Goal: Task Accomplishment & Management: Use online tool/utility

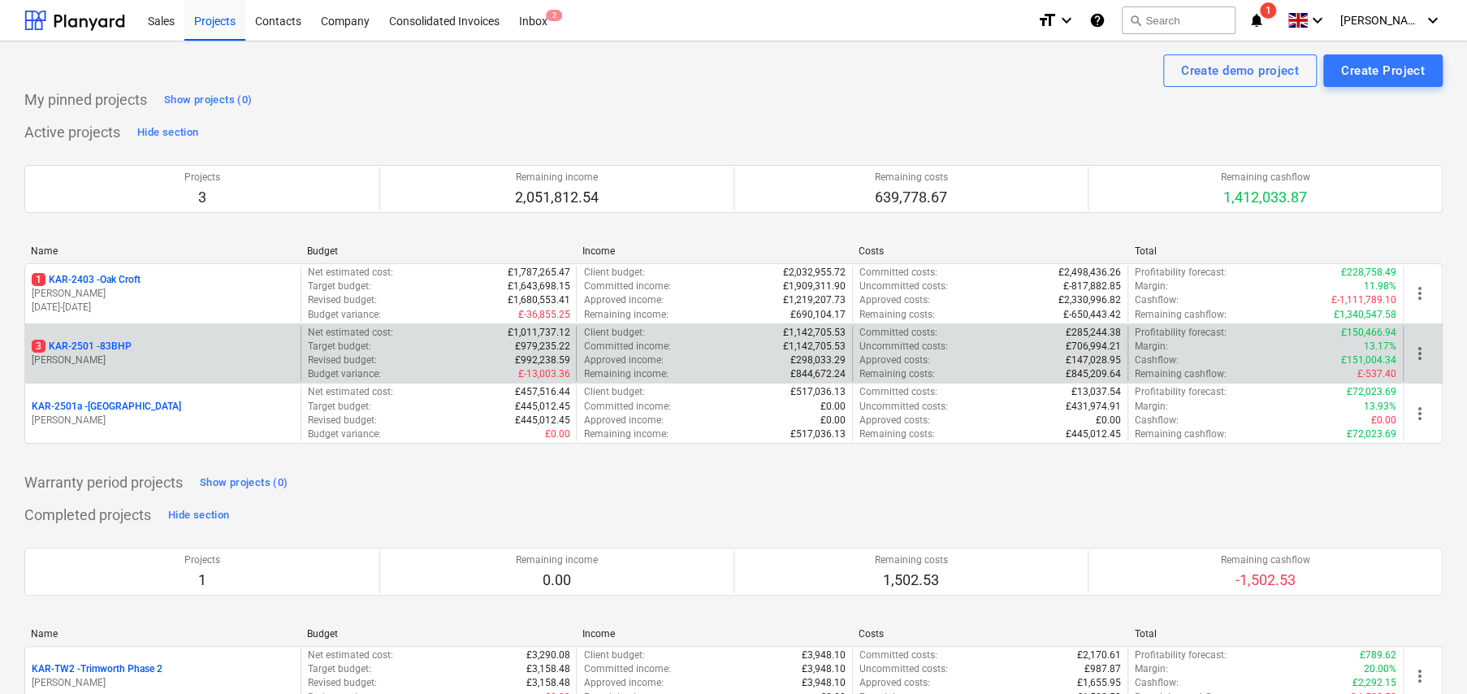
click at [117, 347] on p "3 KAR-2501 - 83BHP" at bounding box center [82, 347] width 100 height 14
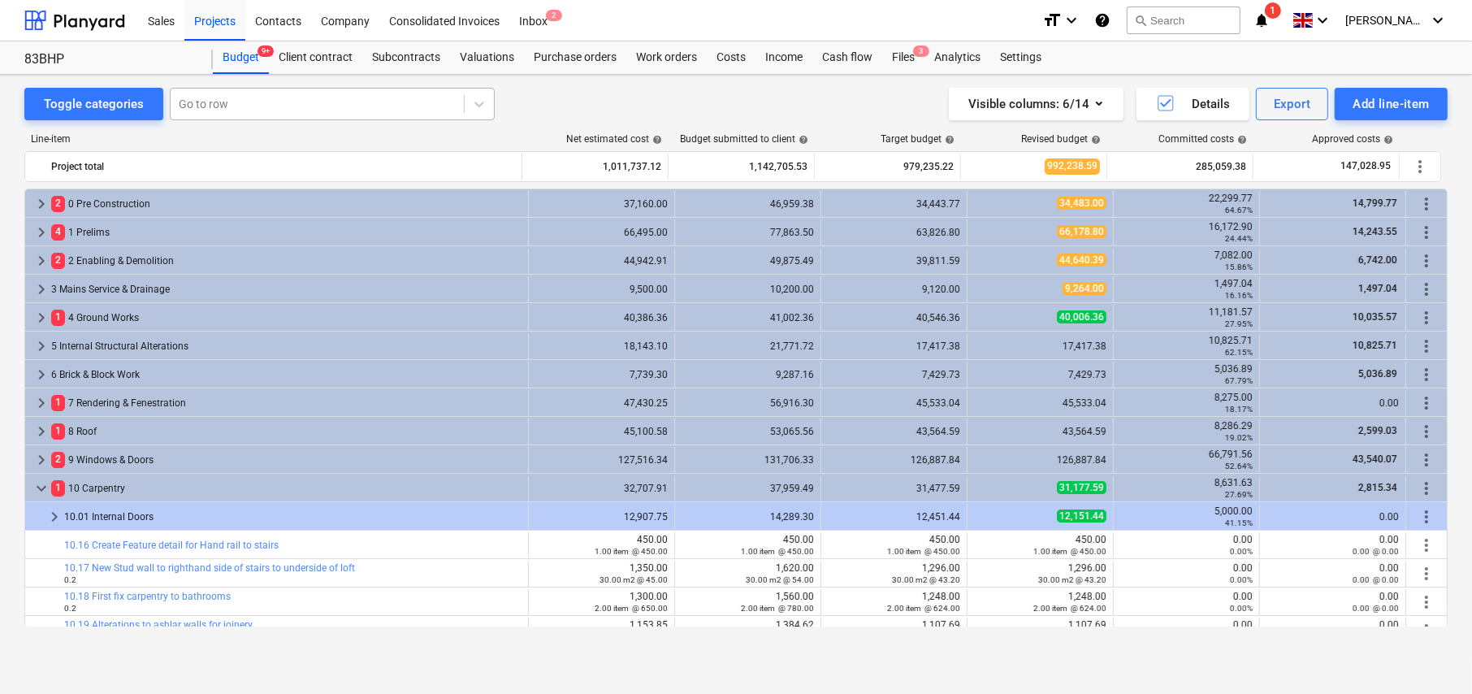
click at [271, 104] on div at bounding box center [317, 104] width 277 height 16
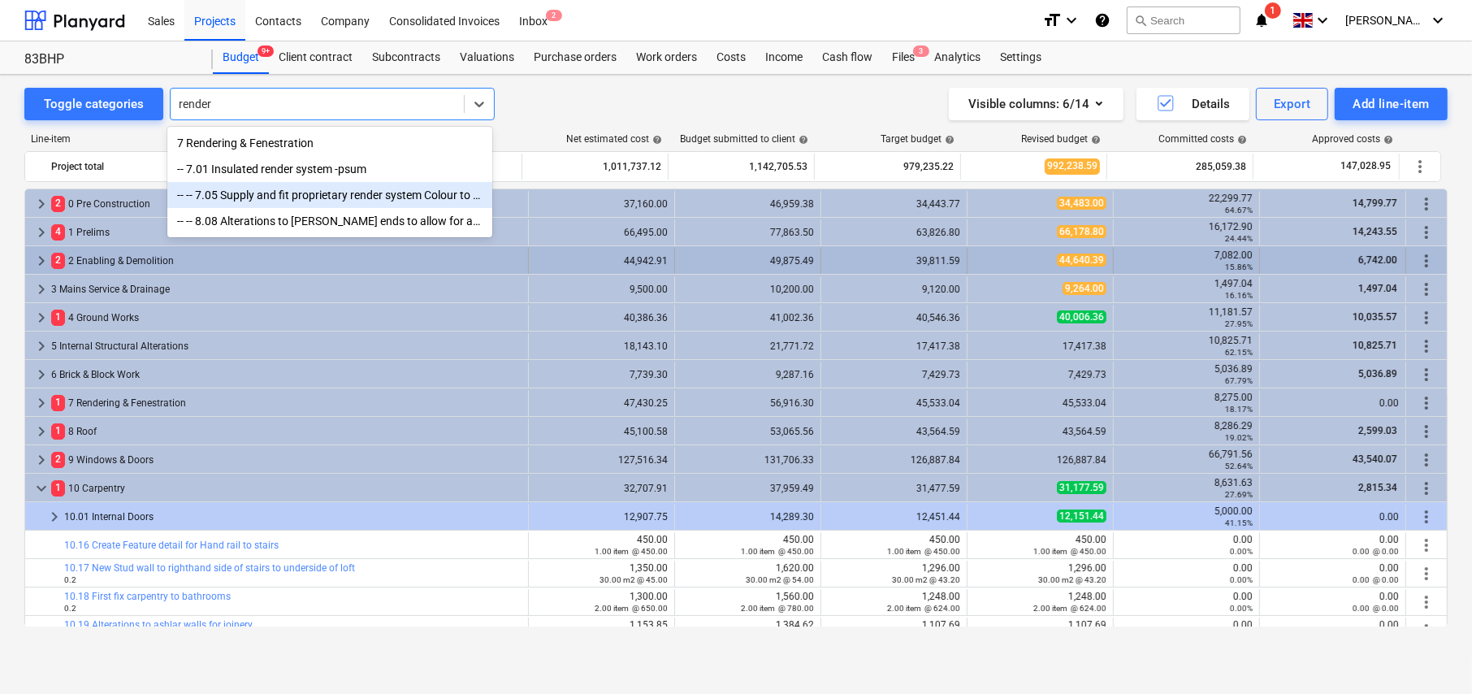
type input "render"
click at [42, 260] on span "keyboard_arrow_right" at bounding box center [41, 260] width 19 height 19
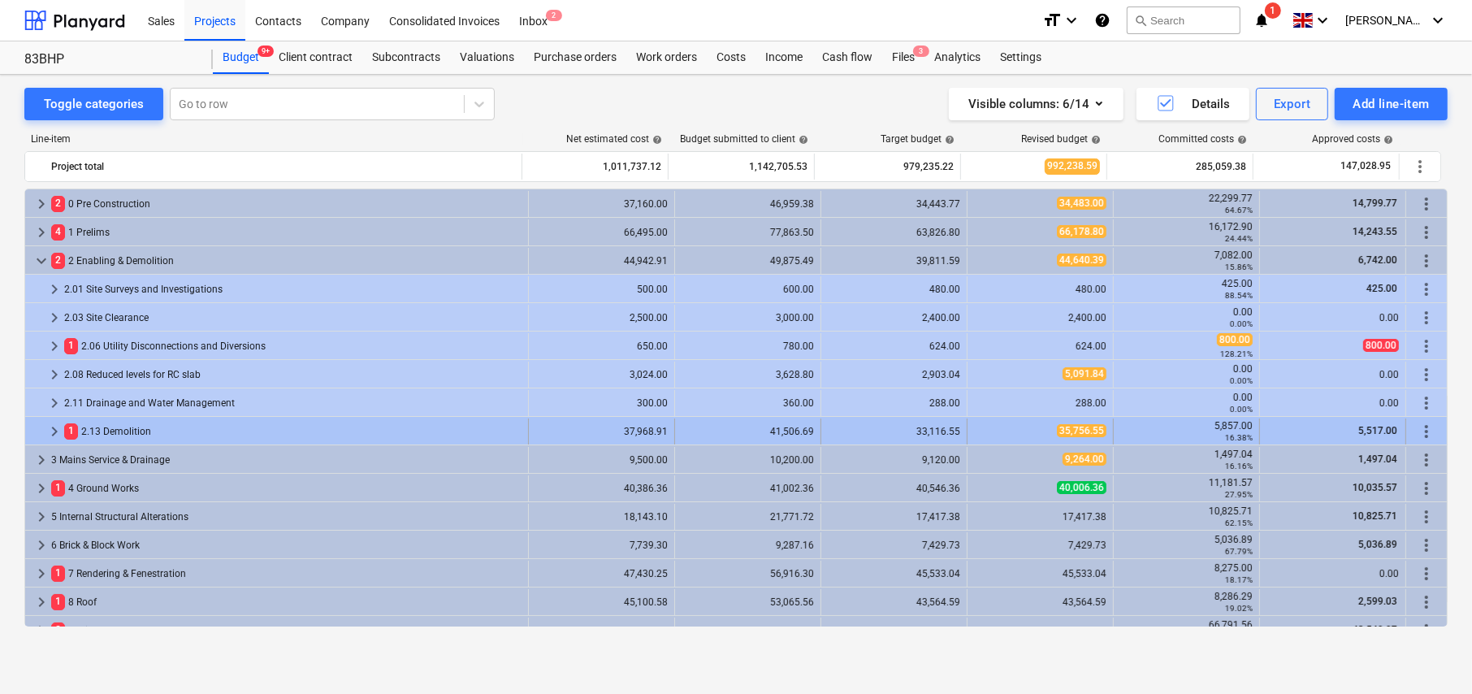
click at [50, 426] on span "keyboard_arrow_right" at bounding box center [54, 431] width 19 height 19
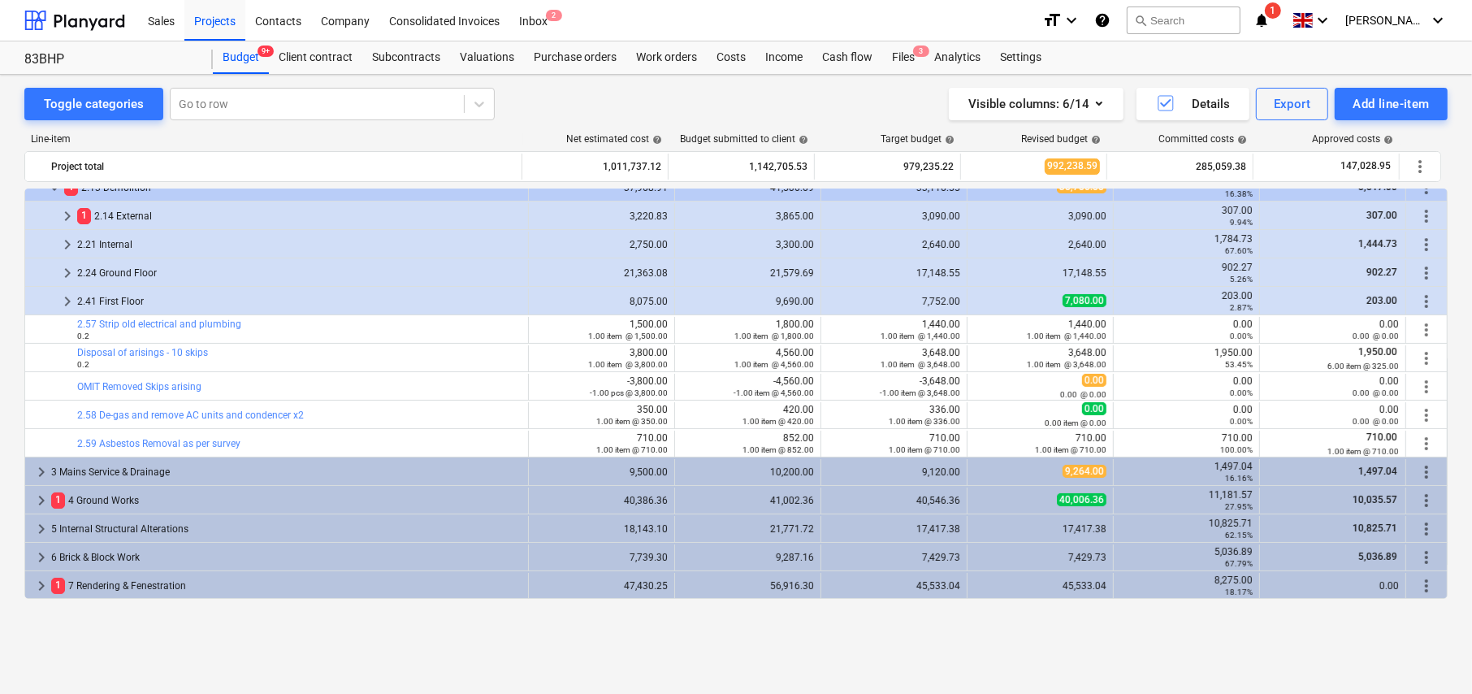
scroll to position [162, 0]
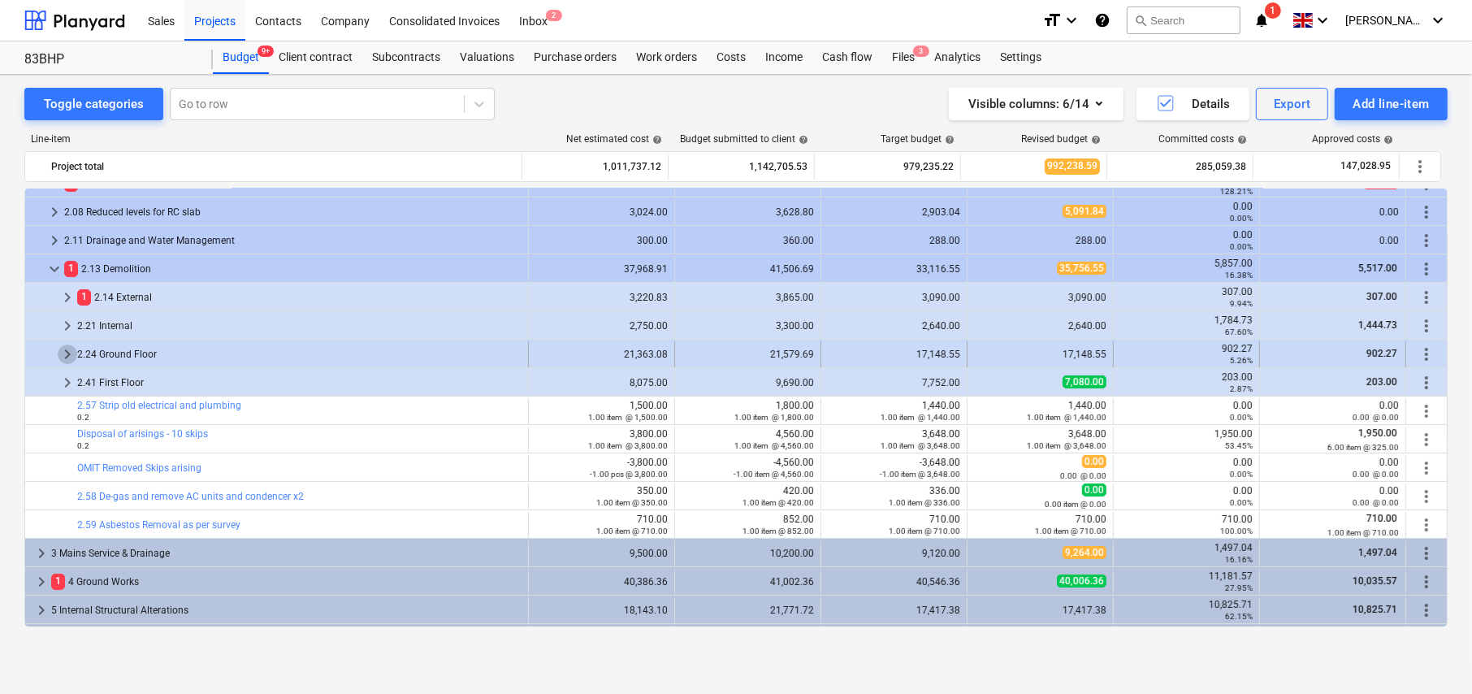
click at [67, 353] on span "keyboard_arrow_right" at bounding box center [67, 353] width 19 height 19
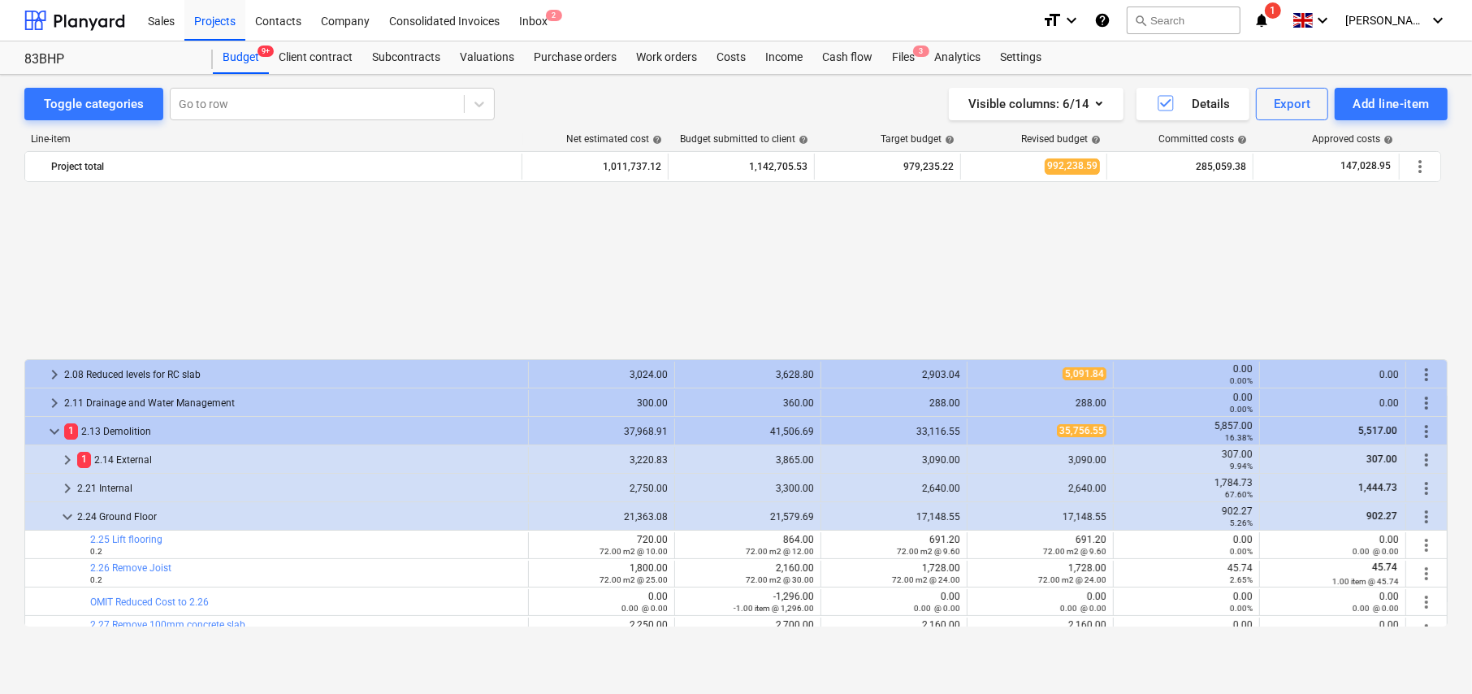
scroll to position [244, 0]
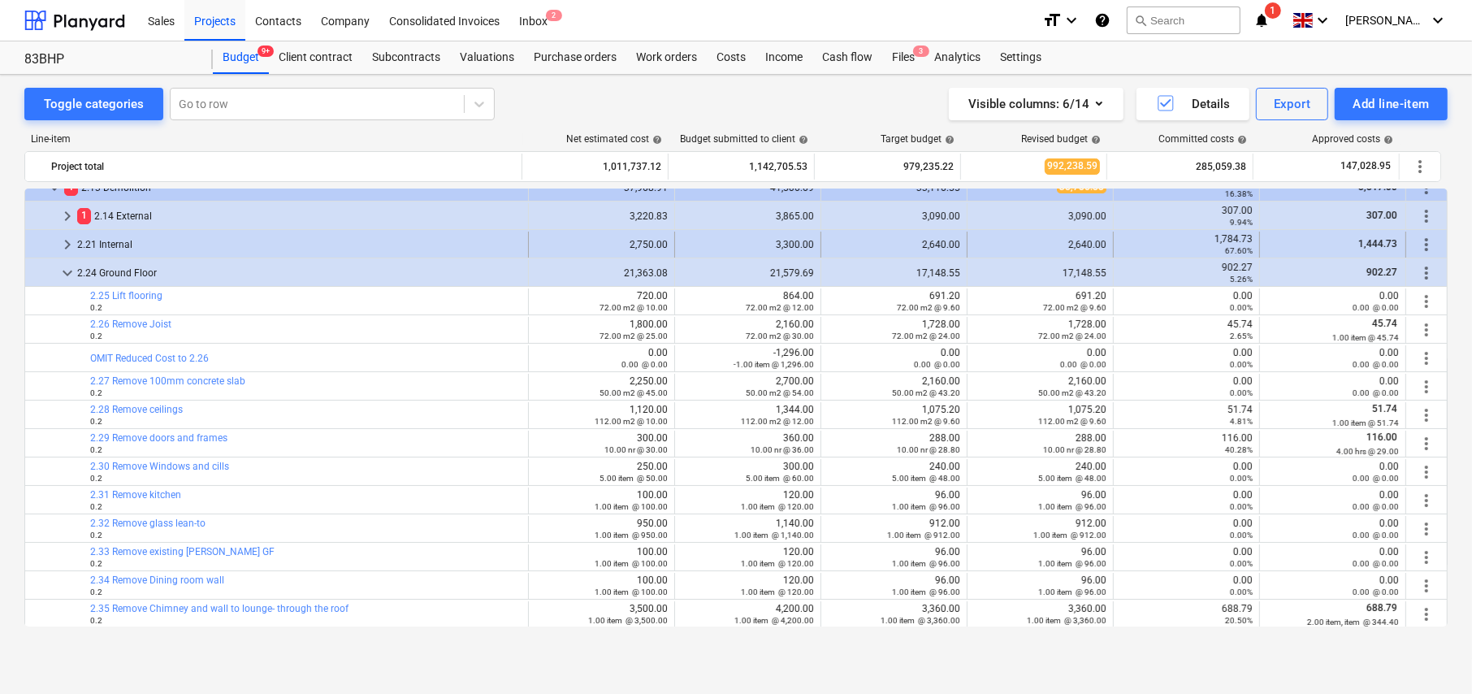
click at [70, 240] on span "keyboard_arrow_right" at bounding box center [67, 244] width 19 height 19
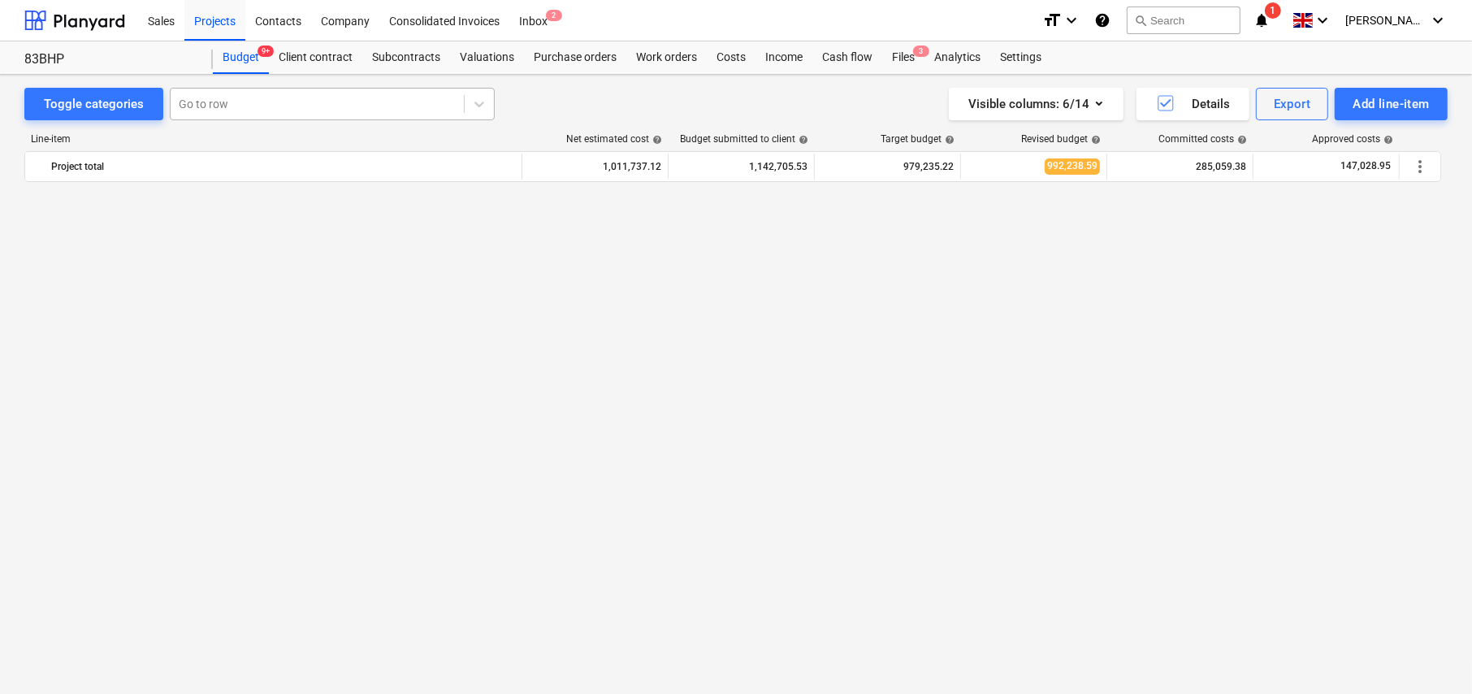
scroll to position [0, 0]
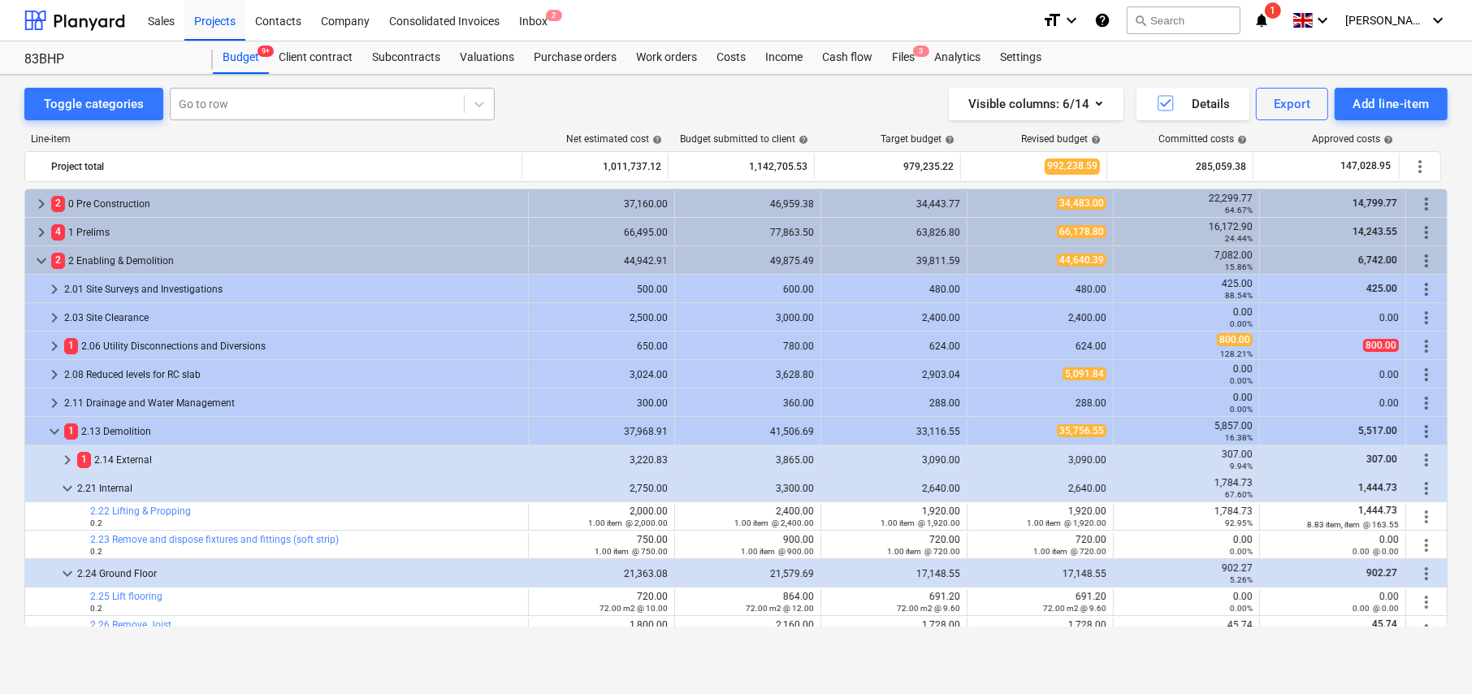
click at [260, 106] on div at bounding box center [317, 104] width 277 height 16
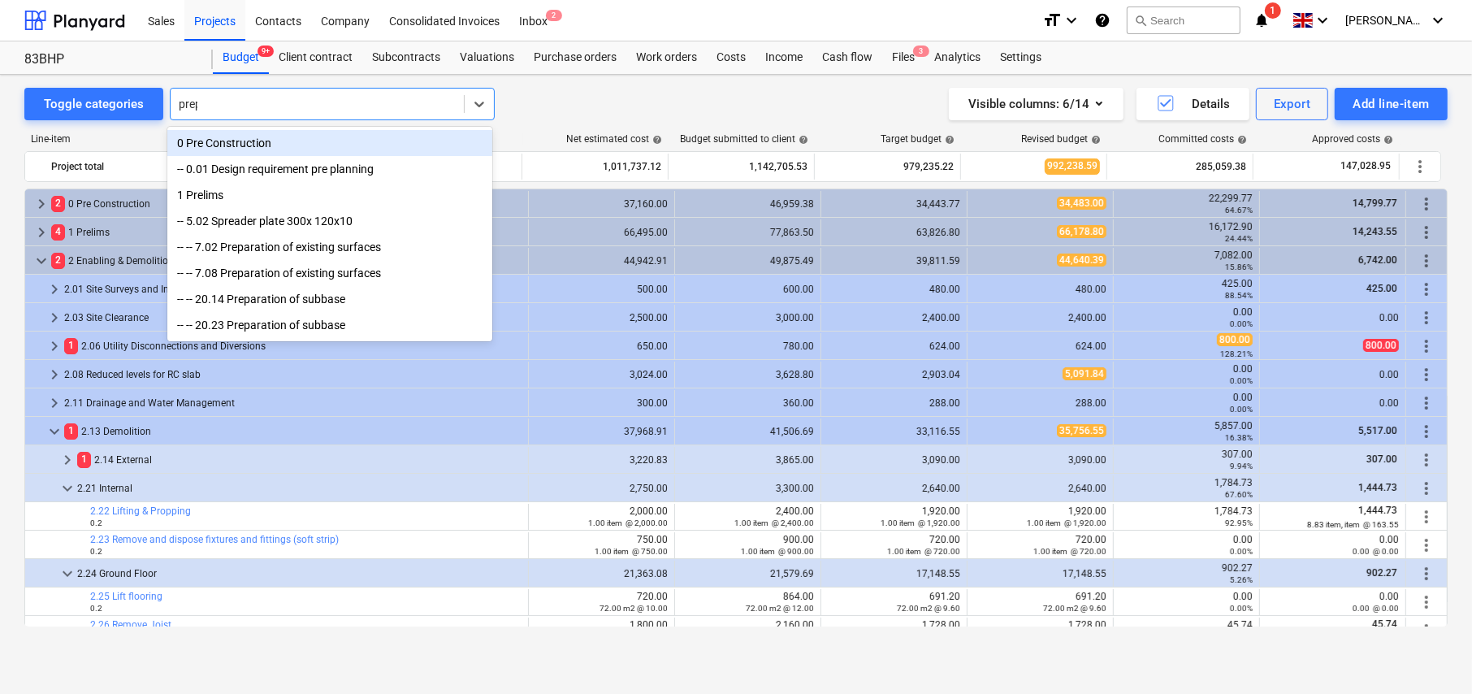
type input "prepa"
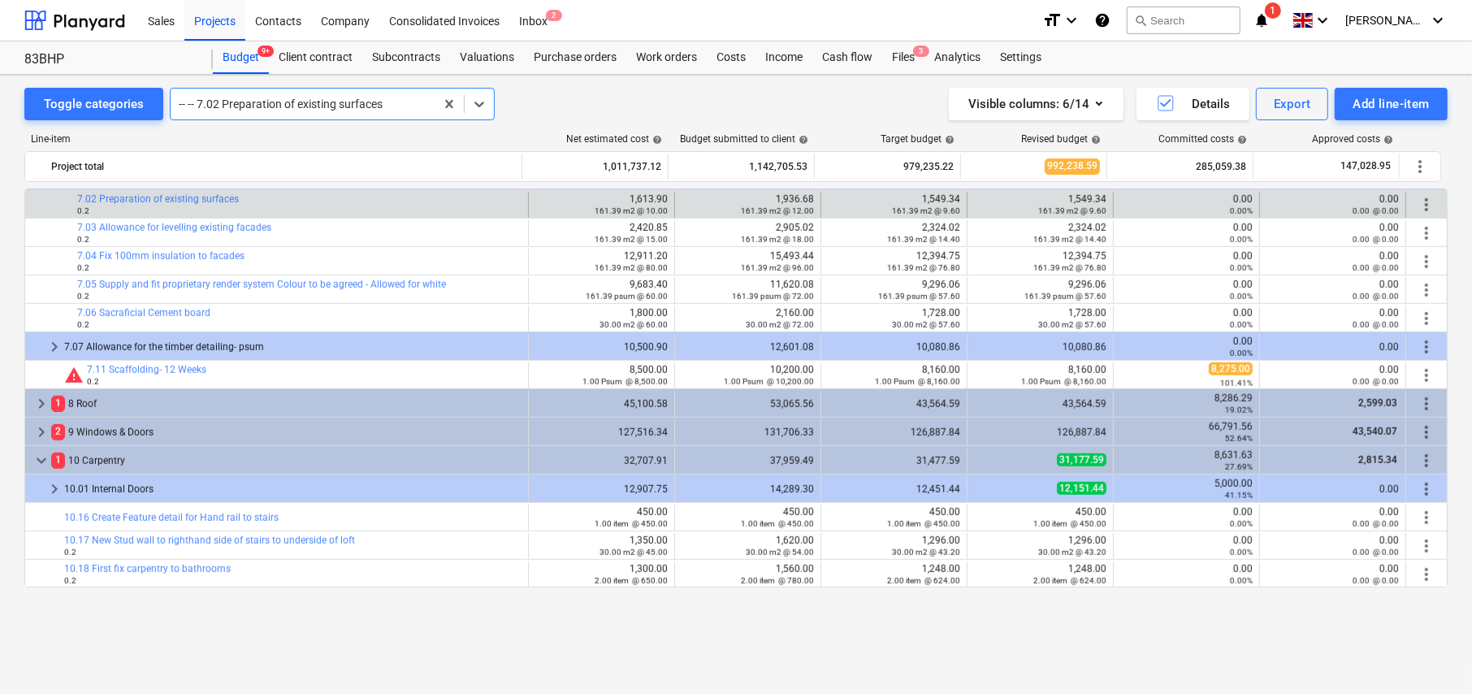
scroll to position [1140, 0]
